Goal: Task Accomplishment & Management: Manage account settings

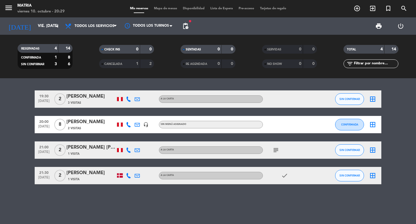
click at [44, 25] on input "vie. [DATE]" at bounding box center [60, 26] width 51 height 10
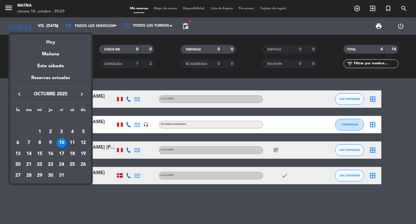
click at [75, 141] on div "11" at bounding box center [72, 143] width 10 height 10
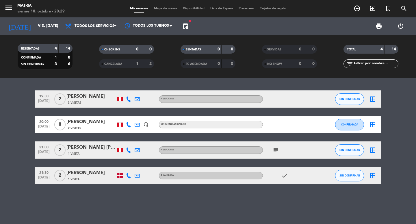
type input "sáb. [DATE]"
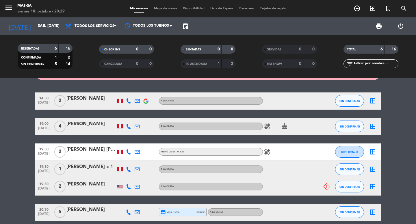
scroll to position [29, 0]
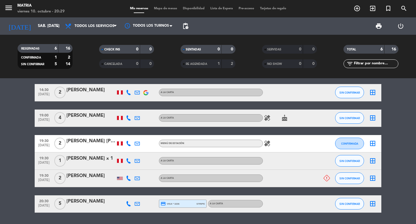
click at [101, 179] on div at bounding box center [91, 181] width 49 height 5
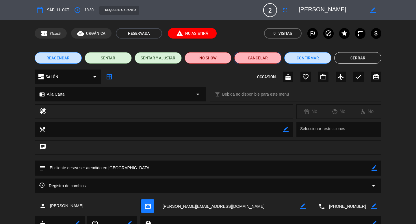
click at [251, 56] on button "Cancelar" at bounding box center [258, 58] width 47 height 12
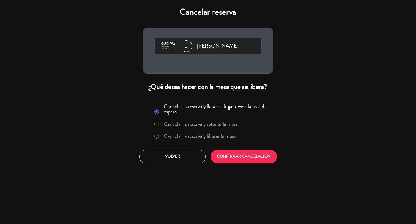
click at [213, 136] on label "Cancelar la reserva y liberar la mesa" at bounding box center [200, 135] width 72 height 5
click at [220, 157] on button "CONFIRMAR CANCELACIÓN" at bounding box center [244, 156] width 67 height 14
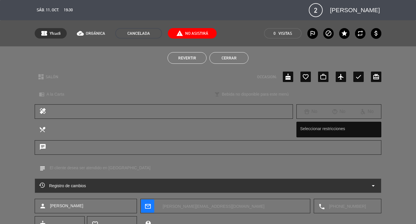
click at [235, 52] on div "Revertir Cerrar" at bounding box center [208, 57] width 416 height 23
click at [232, 53] on button "Cerrar" at bounding box center [229, 58] width 39 height 12
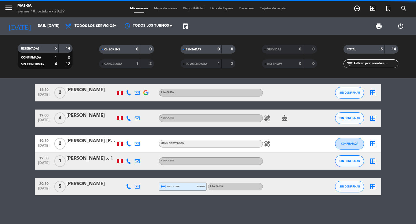
scroll to position [0, 0]
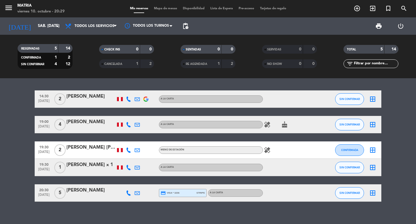
click at [267, 126] on icon "healing" at bounding box center [267, 124] width 7 height 7
click at [268, 152] on icon "healing" at bounding box center [267, 149] width 7 height 7
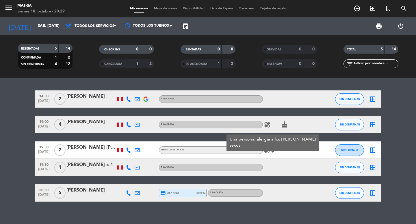
click at [287, 125] on icon "cake" at bounding box center [284, 124] width 7 height 7
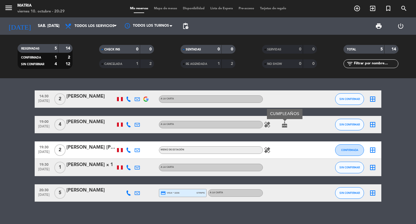
click at [267, 150] on icon "healing" at bounding box center [267, 149] width 7 height 7
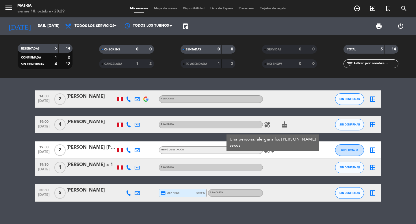
click at [268, 123] on icon "healing" at bounding box center [267, 124] width 7 height 7
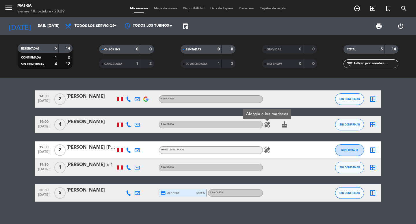
click at [268, 149] on icon "healing" at bounding box center [267, 149] width 7 height 7
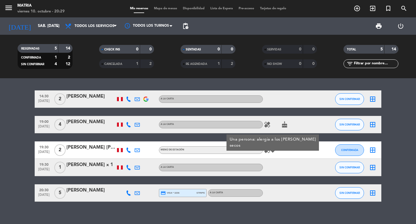
click at [282, 125] on icon "cake" at bounding box center [284, 124] width 7 height 7
